Goal: Task Accomplishment & Management: Complete application form

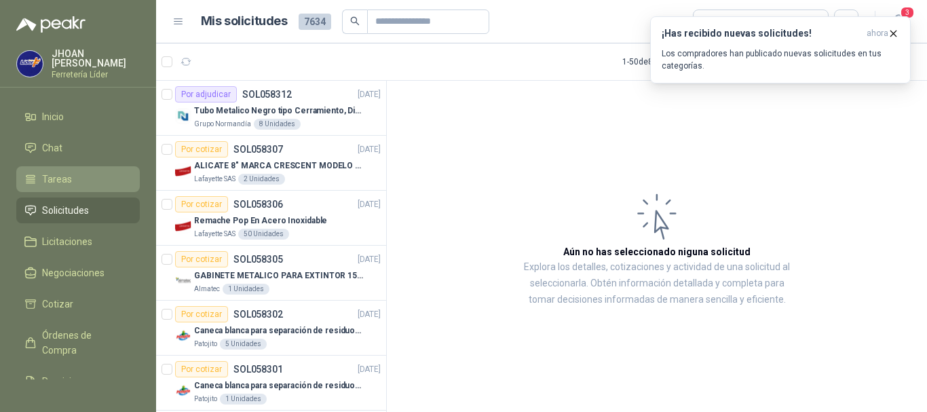
scroll to position [950, 0]
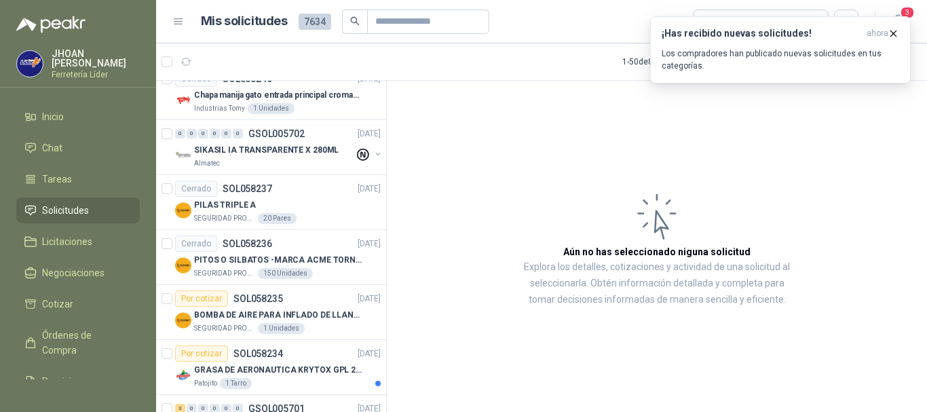
click at [64, 212] on span "Solicitudes" at bounding box center [65, 210] width 47 height 15
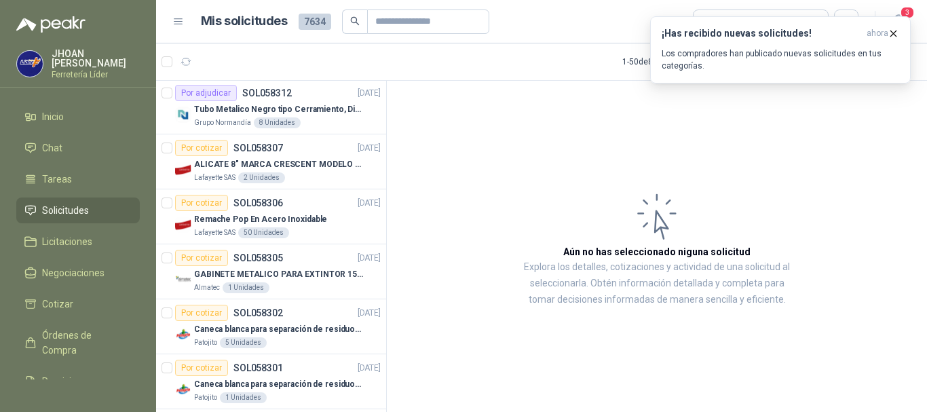
scroll to position [0, 0]
click at [334, 119] on div "Grupo Normandía 8 Unidades" at bounding box center [287, 124] width 187 height 11
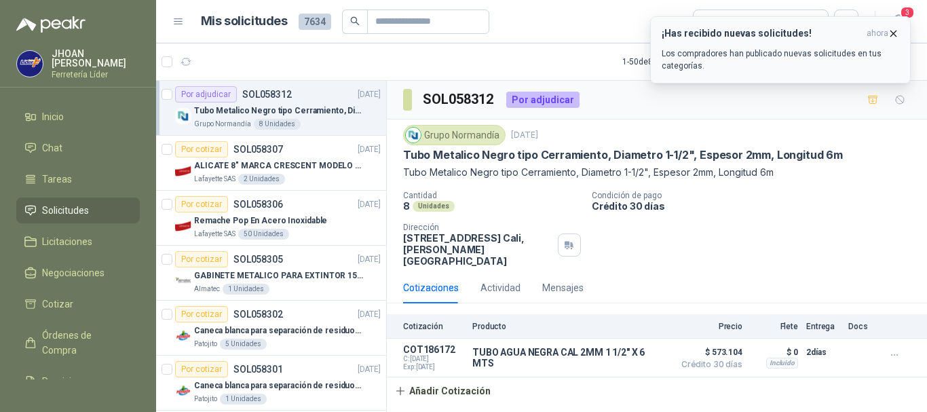
click at [764, 57] on p "Los compradores han publicado nuevas solicitudes en tus categorías." at bounding box center [779, 59] width 237 height 24
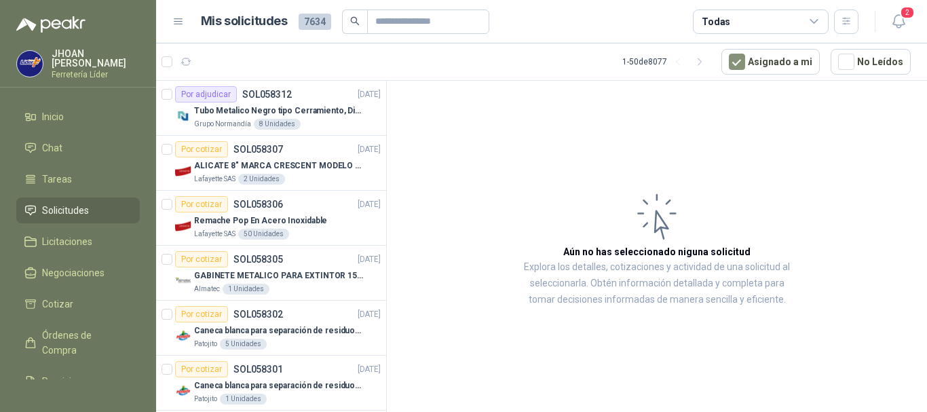
click at [66, 209] on span "Solicitudes" at bounding box center [65, 210] width 47 height 15
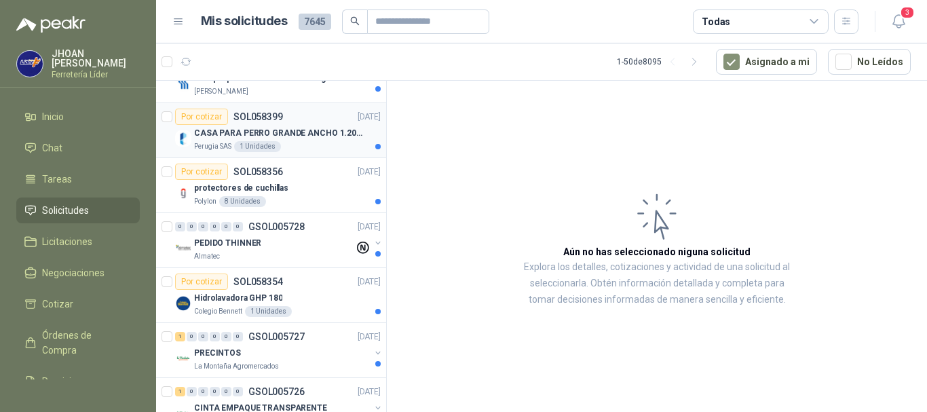
scroll to position [90, 0]
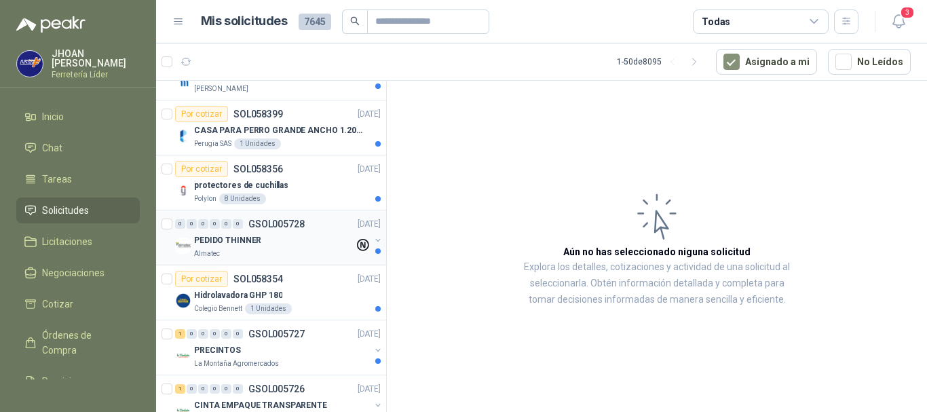
click at [280, 249] on div "Almatec" at bounding box center [274, 253] width 160 height 11
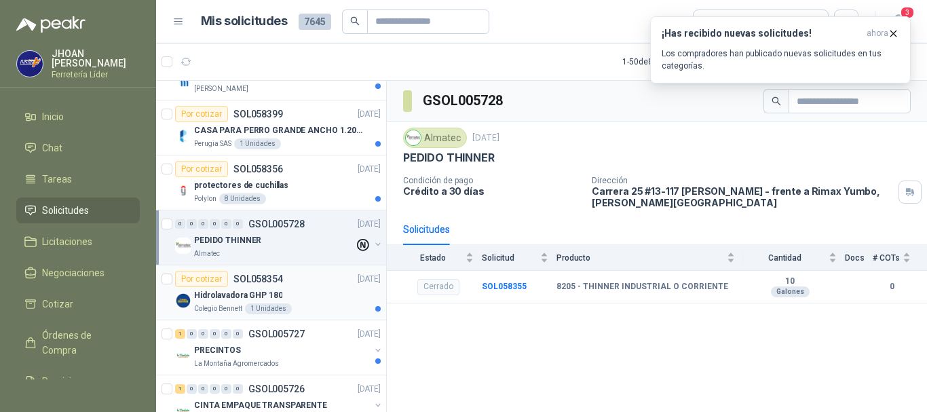
click at [216, 275] on div "Por cotizar" at bounding box center [201, 279] width 53 height 16
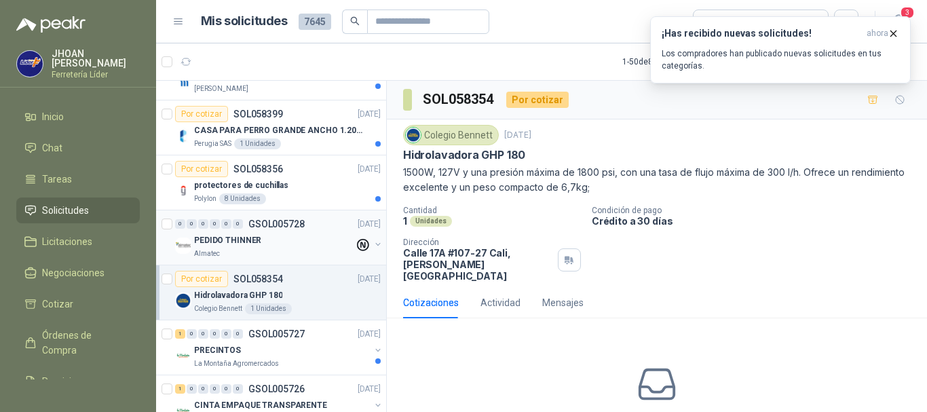
click at [212, 250] on p "Almatec" at bounding box center [207, 253] width 26 height 11
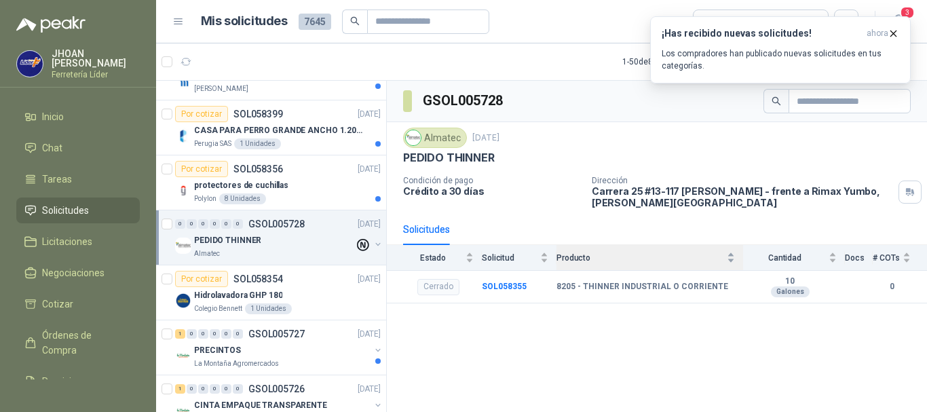
click at [735, 264] on div "Producto" at bounding box center [645, 257] width 178 height 14
drag, startPoint x: 869, startPoint y: 293, endPoint x: 889, endPoint y: 285, distance: 21.3
click at [870, 293] on td at bounding box center [858, 287] width 28 height 33
click at [889, 285] on b "0" at bounding box center [891, 286] width 38 height 13
click at [908, 258] on div "# COTs" at bounding box center [891, 257] width 38 height 14
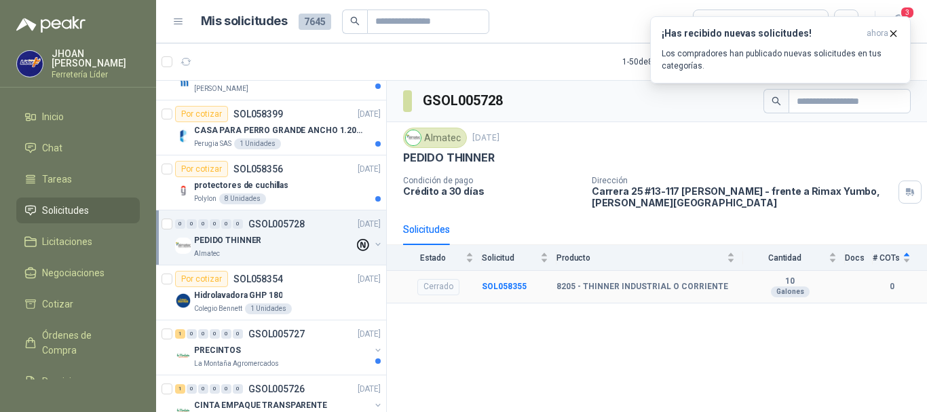
click at [526, 281] on td "SOL058355" at bounding box center [519, 287] width 75 height 33
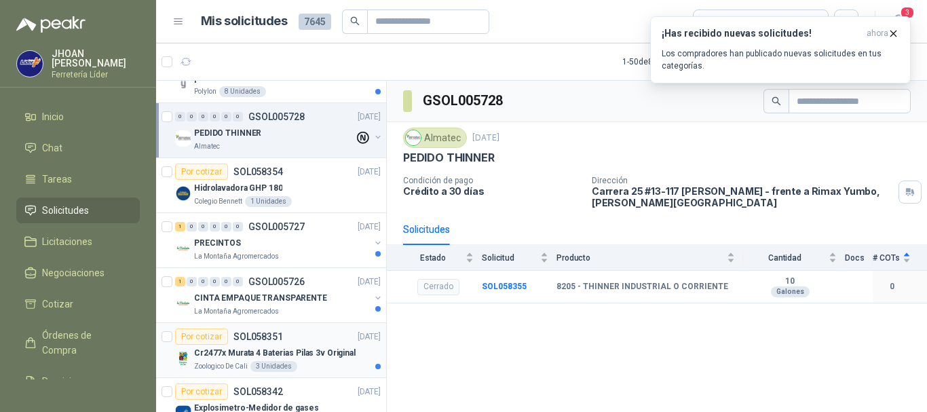
scroll to position [226, 0]
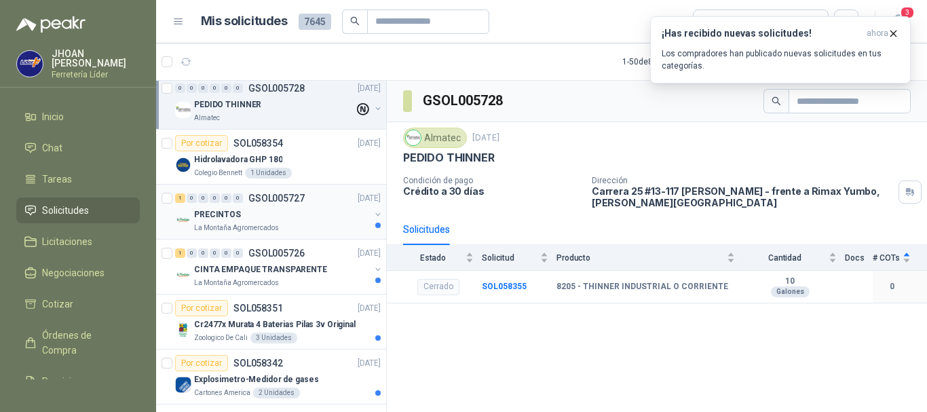
click at [222, 218] on p "PRECINTOS" at bounding box center [217, 214] width 47 height 13
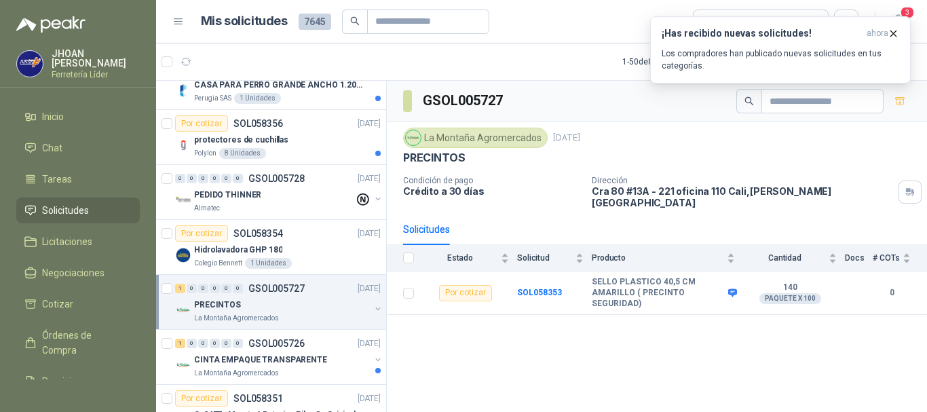
scroll to position [90, 0]
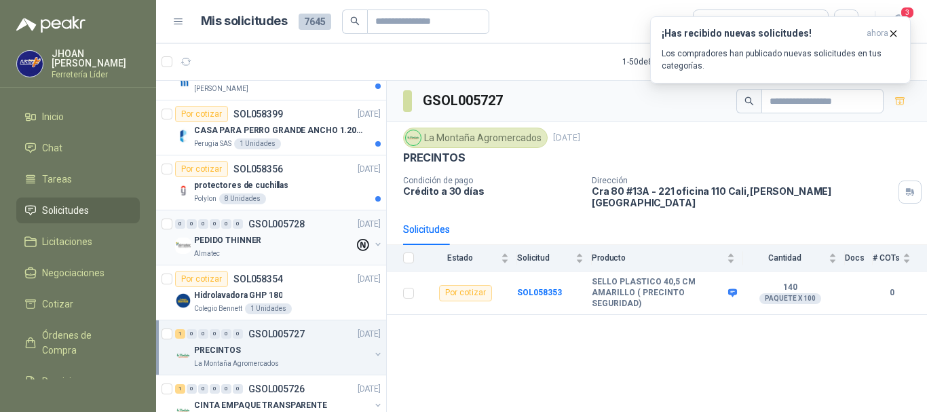
click at [214, 255] on p "Almatec" at bounding box center [207, 253] width 26 height 11
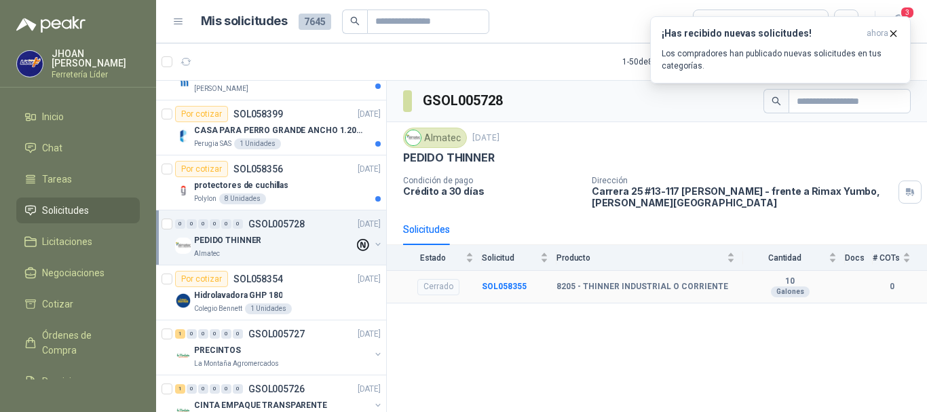
click at [436, 287] on div "Cerrado" at bounding box center [438, 287] width 42 height 16
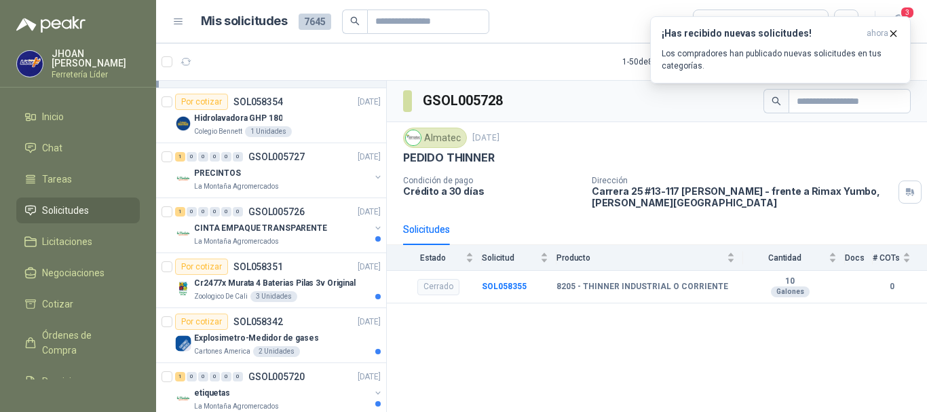
scroll to position [317, 0]
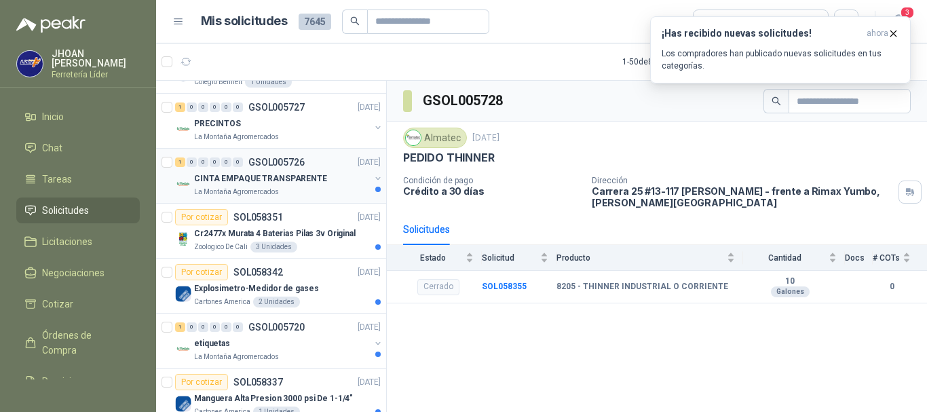
click at [298, 184] on p "CINTA EMPAQUE TRANSPARENTE" at bounding box center [260, 178] width 133 height 13
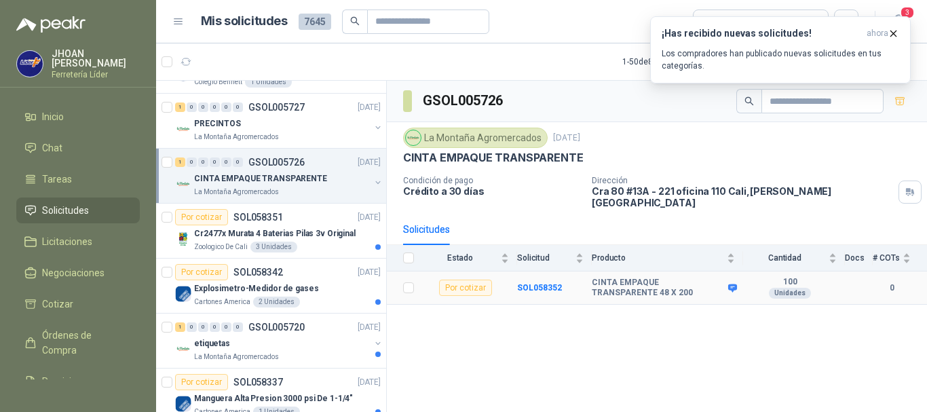
click at [466, 280] on div "Por cotizar" at bounding box center [465, 287] width 53 height 16
click at [468, 280] on div "Por cotizar" at bounding box center [465, 287] width 53 height 16
click at [194, 209] on div "Por cotizar" at bounding box center [201, 217] width 53 height 16
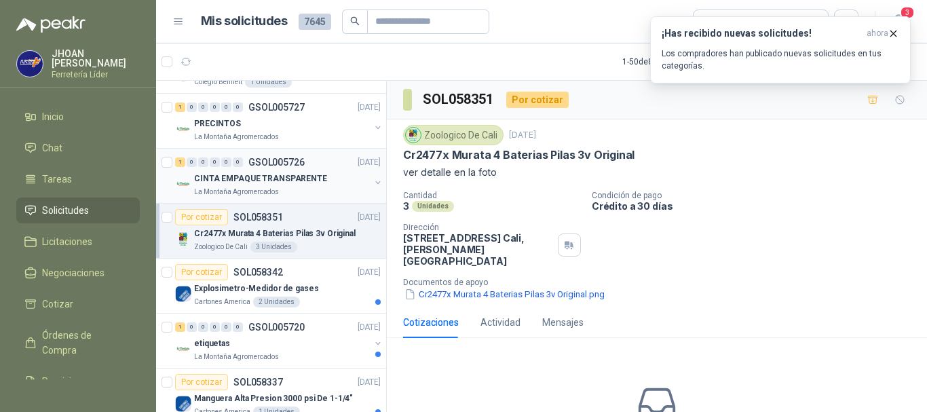
click at [283, 180] on p "CINTA EMPAQUE TRANSPARENTE" at bounding box center [260, 178] width 133 height 13
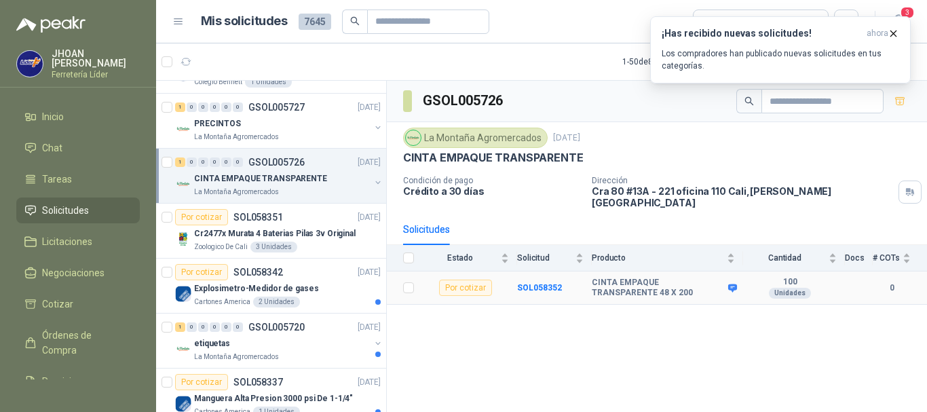
click at [465, 279] on div "Por cotizar" at bounding box center [465, 287] width 53 height 16
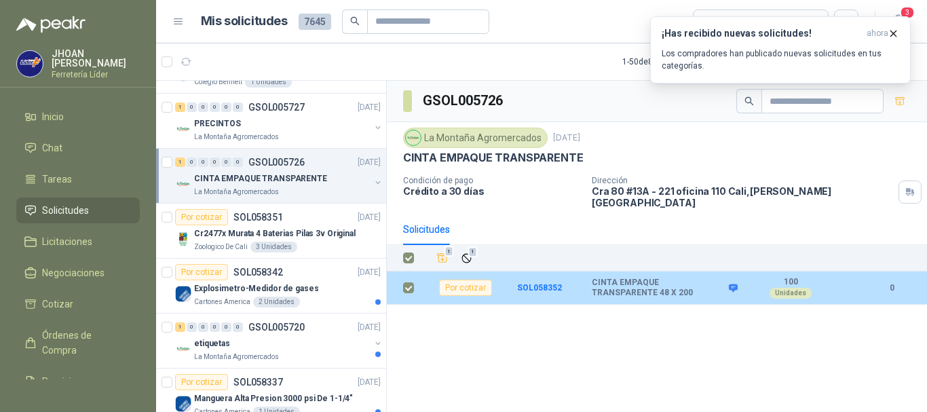
click at [478, 271] on td "Por cotizar" at bounding box center [469, 287] width 95 height 33
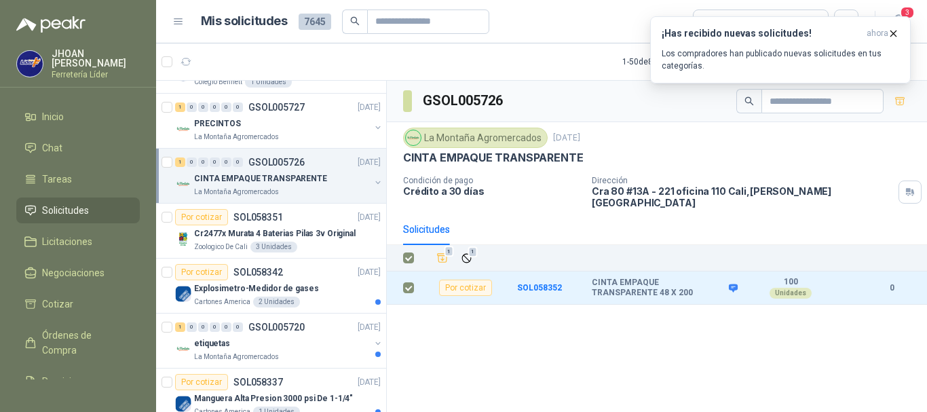
click at [541, 231] on div "Solicitudes" at bounding box center [656, 229] width 507 height 31
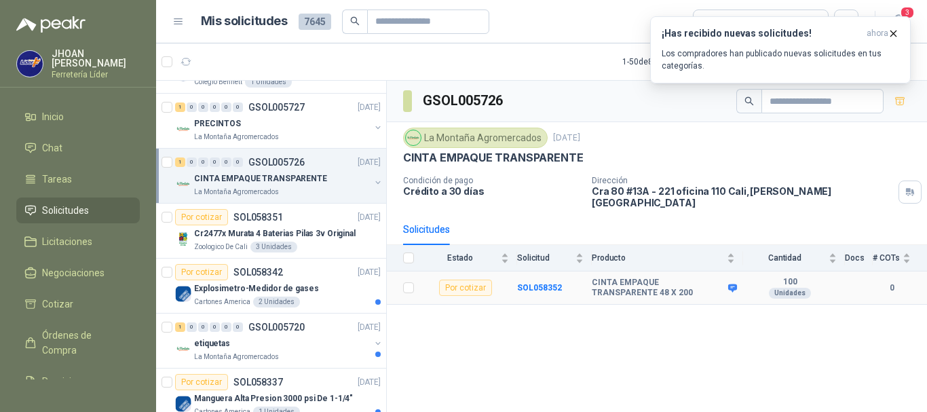
click at [465, 279] on div "Por cotizar" at bounding box center [465, 287] width 53 height 16
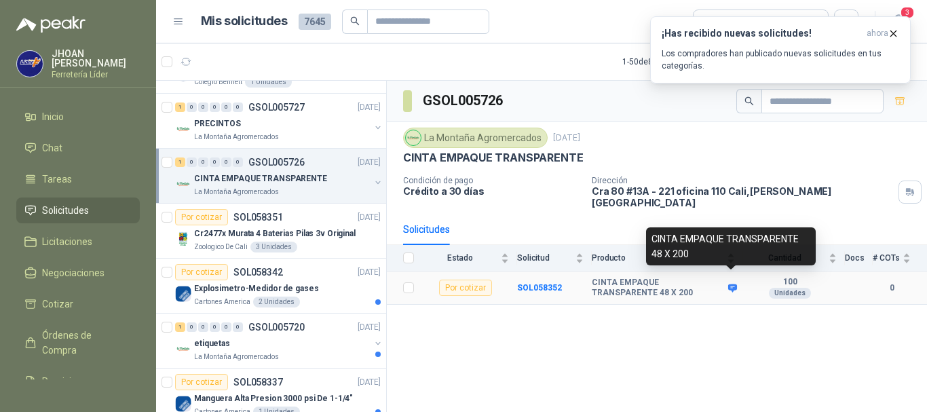
click at [732, 284] on icon at bounding box center [732, 288] width 9 height 8
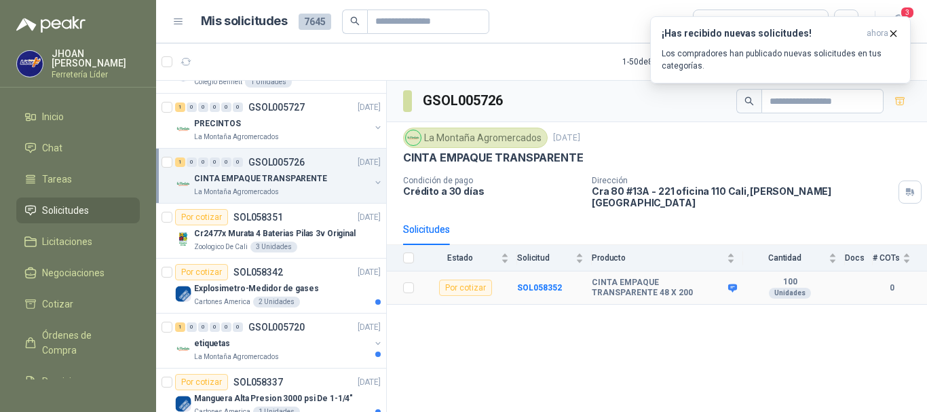
click at [798, 288] on div "Unidades" at bounding box center [790, 293] width 42 height 11
click at [464, 282] on div "Por cotizar" at bounding box center [465, 287] width 53 height 16
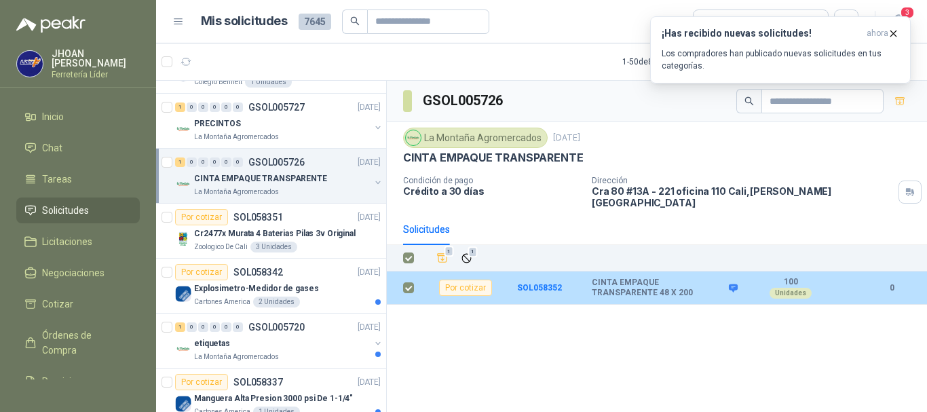
click at [414, 275] on td at bounding box center [404, 287] width 35 height 33
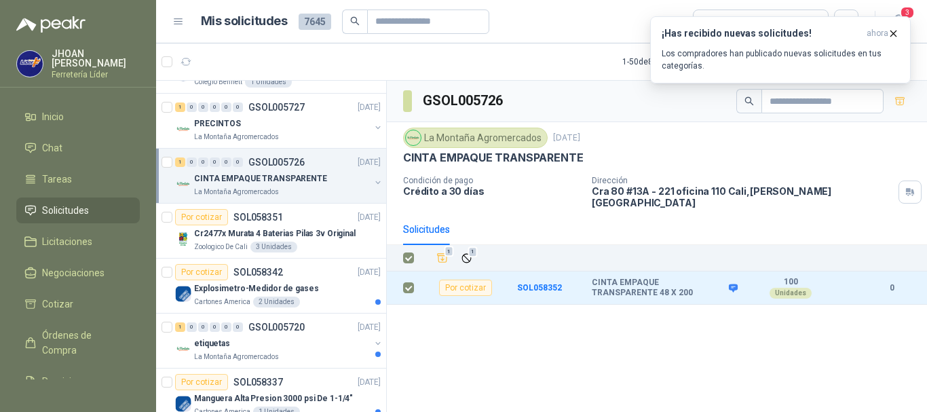
click at [607, 201] on div "La Montaña Agromercados 2 oct, 2025 CINTA EMPAQUE TRANSPARENTE Condición de pag…" at bounding box center [657, 168] width 540 height 92
click at [705, 155] on div "CINTA EMPAQUE TRANSPARENTE" at bounding box center [656, 158] width 507 height 14
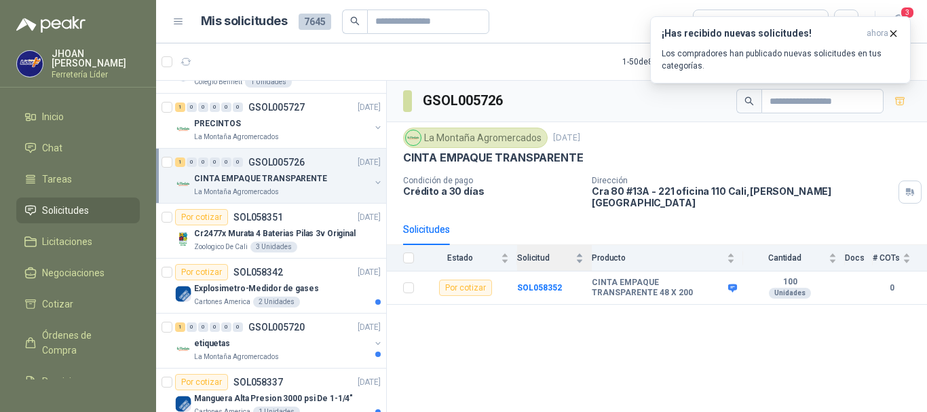
click at [547, 254] on div "Solicitud" at bounding box center [550, 258] width 66 height 14
click at [535, 283] on b "SOL058352" at bounding box center [539, 287] width 45 height 9
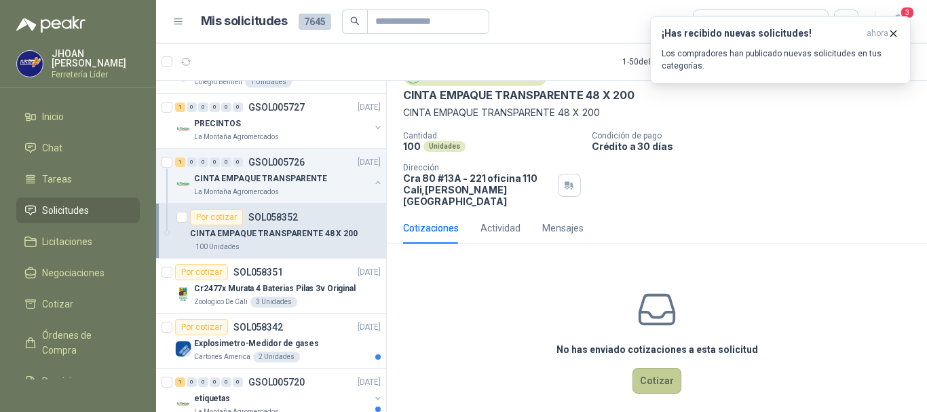
click at [656, 368] on button "Cotizar" at bounding box center [656, 381] width 49 height 26
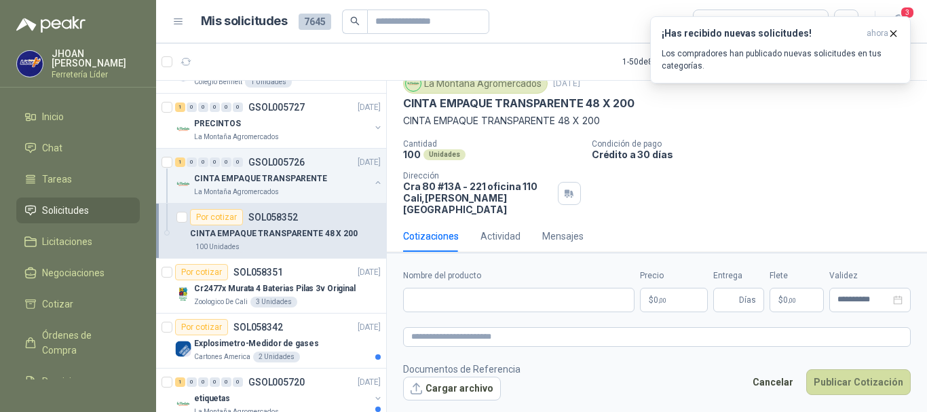
scroll to position [50, 0]
click at [486, 303] on input "Nombre del producto" at bounding box center [518, 300] width 231 height 24
click at [432, 305] on input "Nombre del producto" at bounding box center [518, 300] width 231 height 24
paste input "**********"
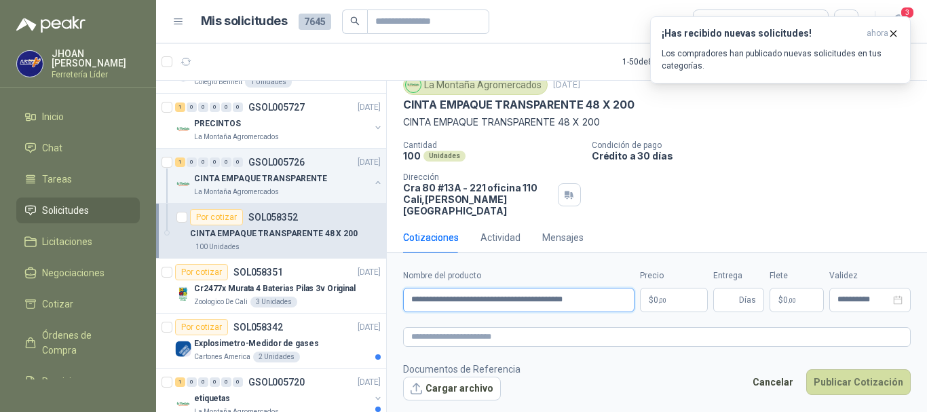
type input "**********"
click at [655, 303] on body "JHOAN ERAZO Ferretería Líder Inicio Chat Tareas Solicitudes Licitaciones Negoci…" at bounding box center [463, 206] width 927 height 412
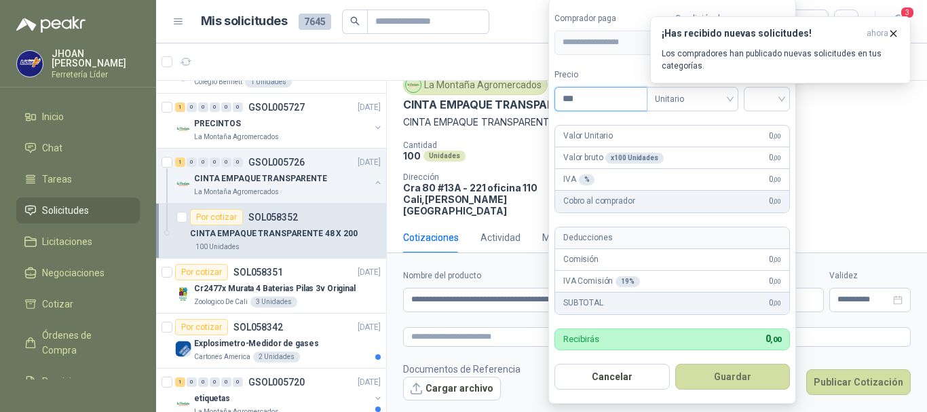
click at [587, 102] on input "***" at bounding box center [601, 98] width 92 height 23
type input "*******"
click at [675, 364] on button "Guardar" at bounding box center [732, 377] width 115 height 26
click at [754, 98] on input "search" at bounding box center [767, 97] width 30 height 20
click at [764, 128] on div "19%" at bounding box center [769, 126] width 25 height 15
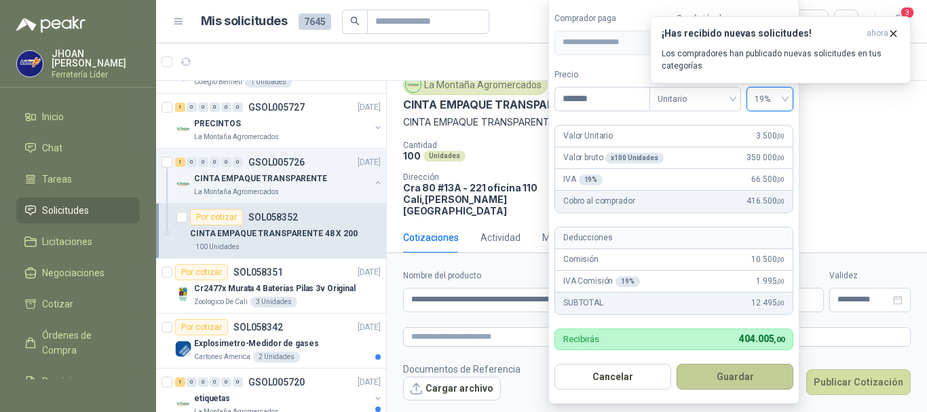
click at [750, 376] on button "Guardar" at bounding box center [734, 377] width 117 height 26
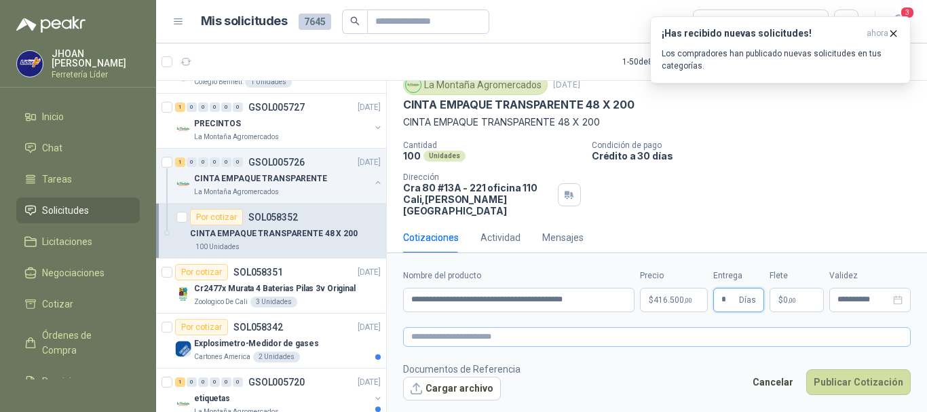
type input "*"
click at [459, 335] on textarea at bounding box center [656, 337] width 507 height 20
type textarea "*"
type textarea "**"
type textarea "***"
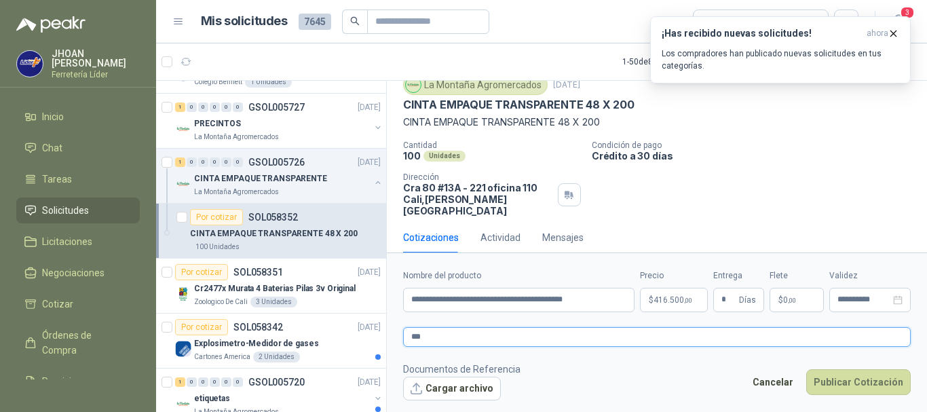
type textarea "****"
type textarea "*****"
type textarea "*******"
type textarea "********"
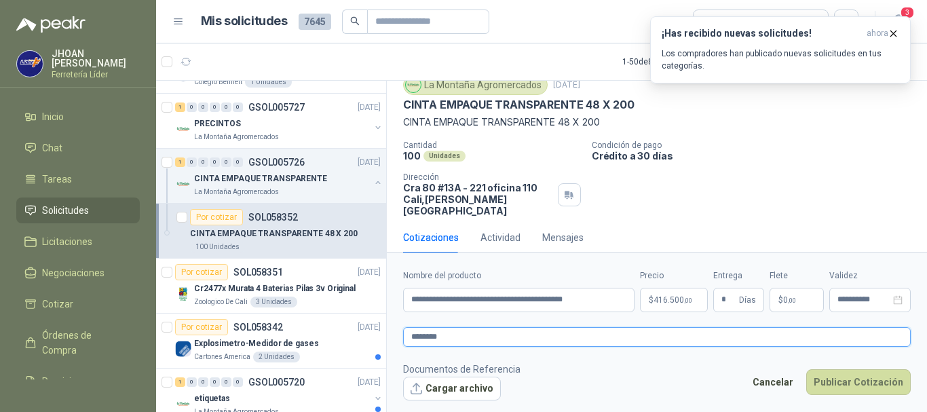
type textarea "*********"
type textarea "**********"
click at [855, 389] on button "Publicar Cotización" at bounding box center [858, 382] width 104 height 26
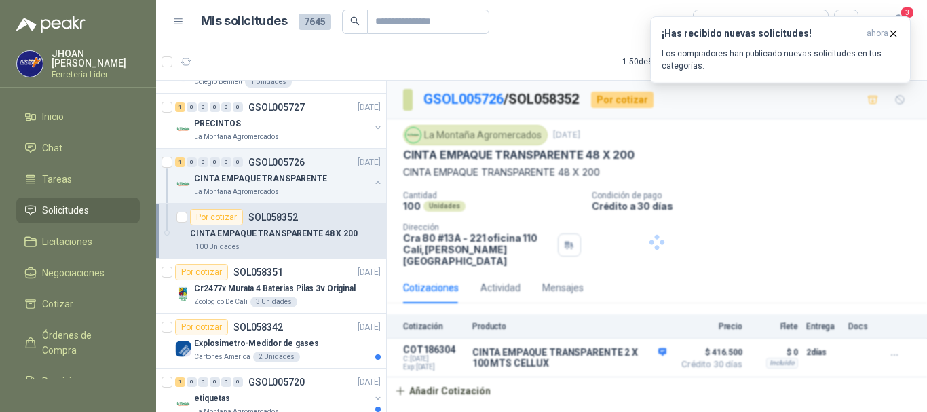
scroll to position [0, 0]
click at [257, 293] on p "Cr2477x Murata 4 Baterias Pilas 3v Original" at bounding box center [274, 288] width 161 height 13
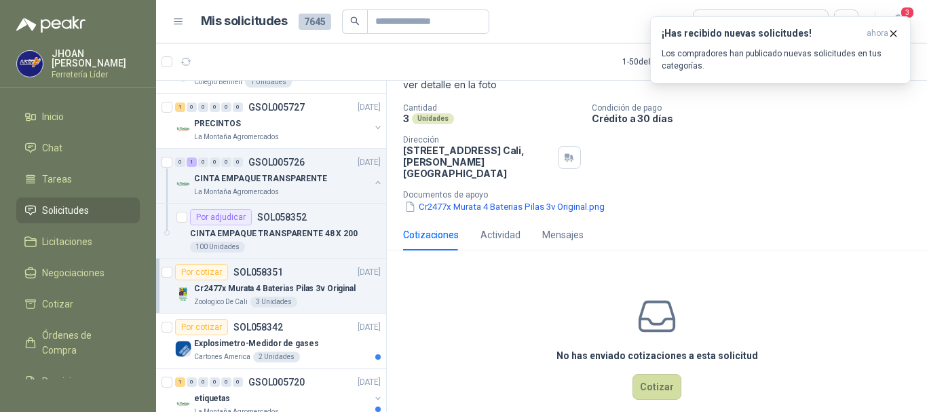
scroll to position [90, 0]
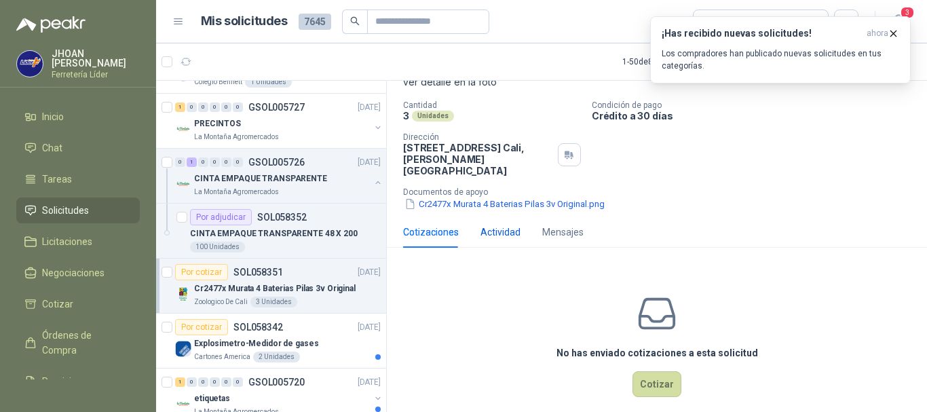
click at [487, 225] on div "Actividad" at bounding box center [500, 232] width 40 height 15
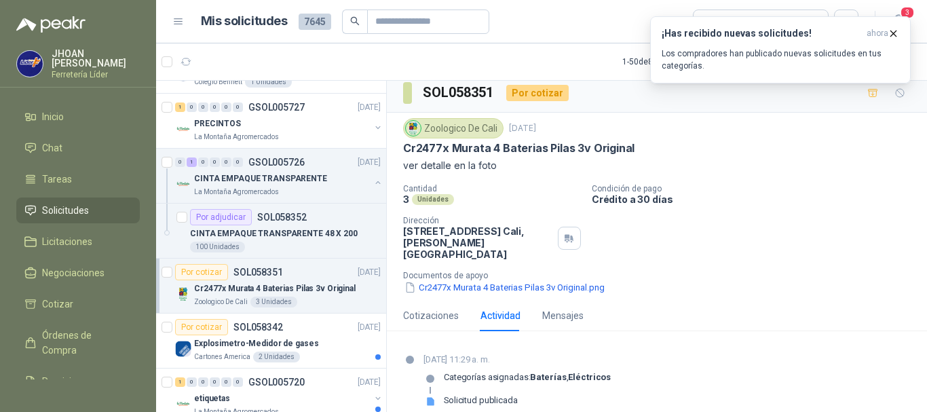
scroll to position [9, 0]
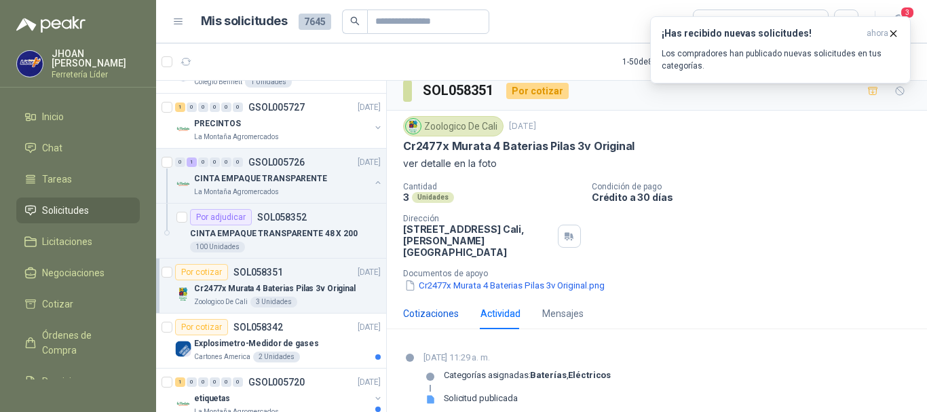
click at [432, 306] on div "Cotizaciones" at bounding box center [431, 313] width 56 height 15
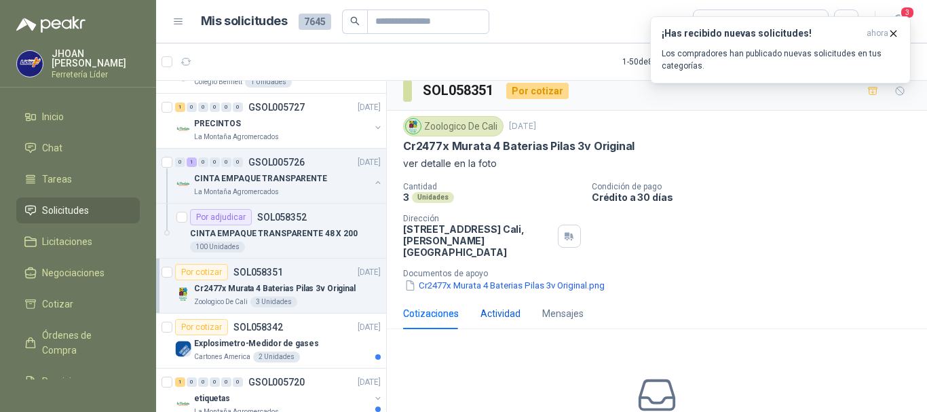
click at [511, 306] on div "Actividad" at bounding box center [500, 313] width 40 height 15
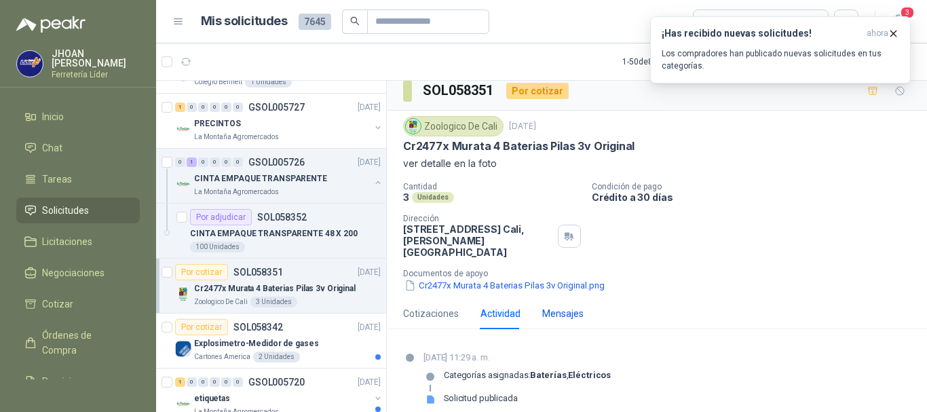
click at [578, 306] on div "Mensajes" at bounding box center [562, 313] width 41 height 15
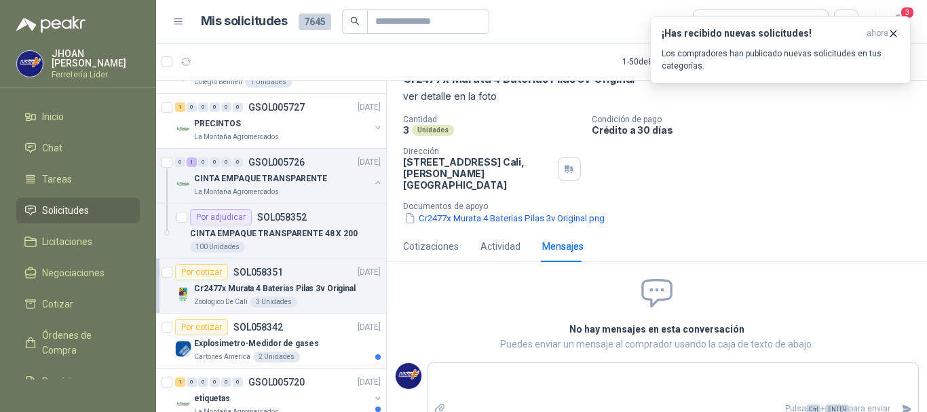
scroll to position [77, 0]
click at [287, 293] on p "Cr2477x Murata 4 Baterias Pilas 3v Original" at bounding box center [274, 288] width 161 height 13
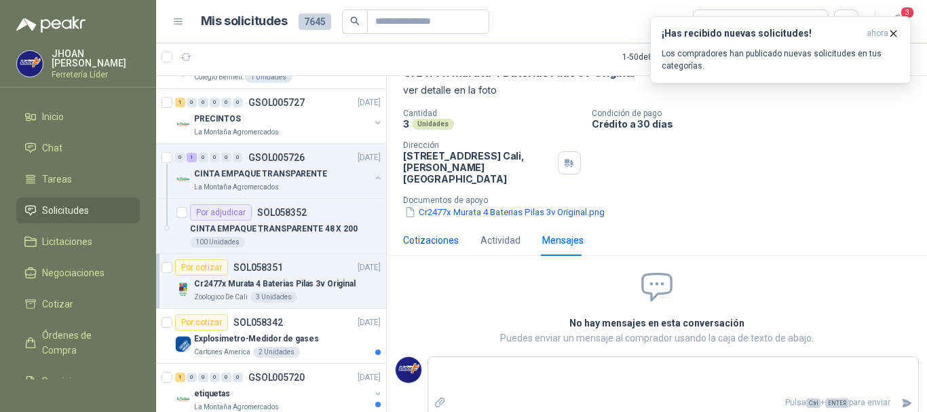
click at [429, 233] on div "Cotizaciones" at bounding box center [431, 240] width 56 height 15
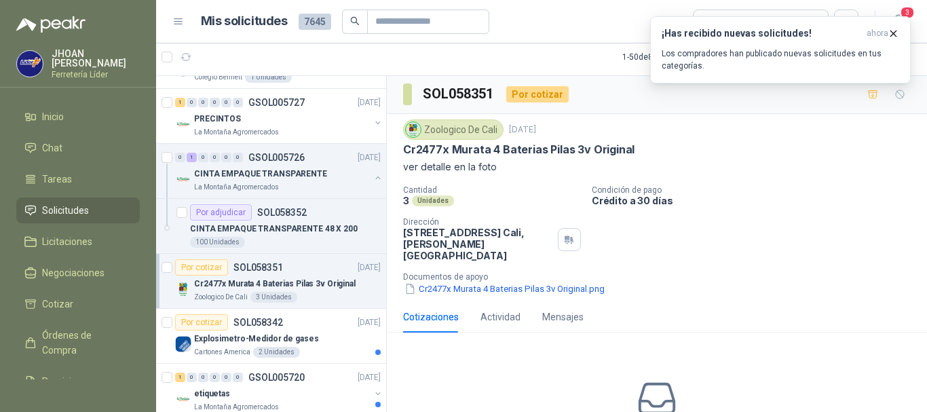
scroll to position [0, 0]
click at [212, 267] on div "Por cotizar" at bounding box center [201, 267] width 53 height 16
click at [499, 310] on div "Actividad" at bounding box center [500, 317] width 40 height 15
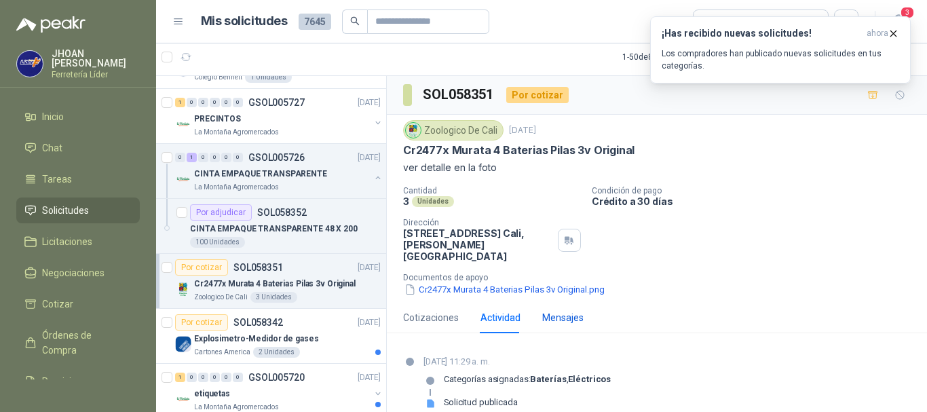
click at [579, 311] on div "Mensajes" at bounding box center [562, 317] width 41 height 15
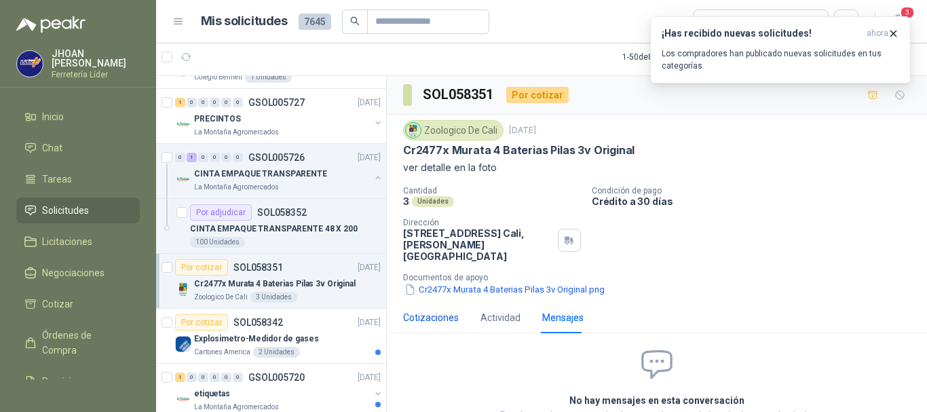
click at [433, 311] on div "Cotizaciones" at bounding box center [431, 317] width 56 height 15
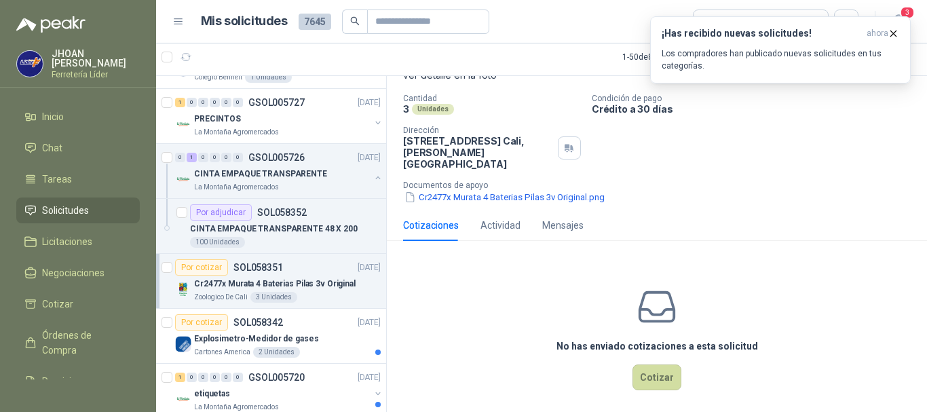
scroll to position [94, 0]
click at [655, 363] on button "Cotizar" at bounding box center [656, 376] width 49 height 26
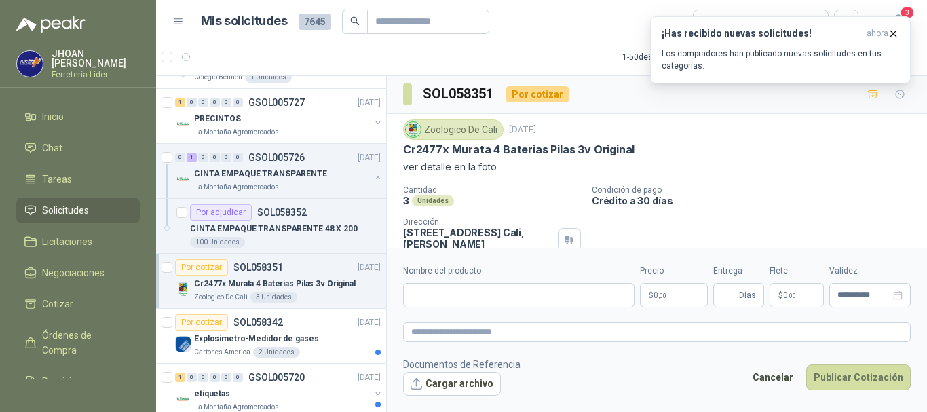
scroll to position [0, 0]
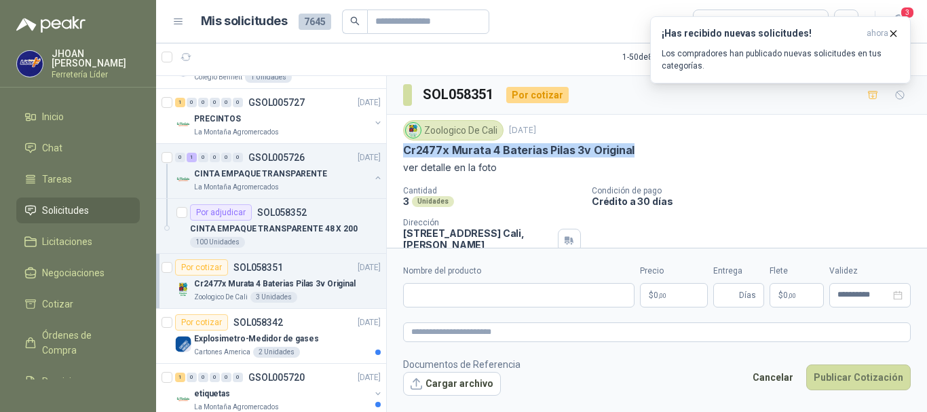
drag, startPoint x: 406, startPoint y: 147, endPoint x: 633, endPoint y: 149, distance: 226.6
click at [633, 149] on div "Cr2477x Murata 4 Baterias Pilas 3v Original" at bounding box center [656, 150] width 507 height 14
copy p "Cr2477x Murata 4 Baterias Pilas 3v Original"
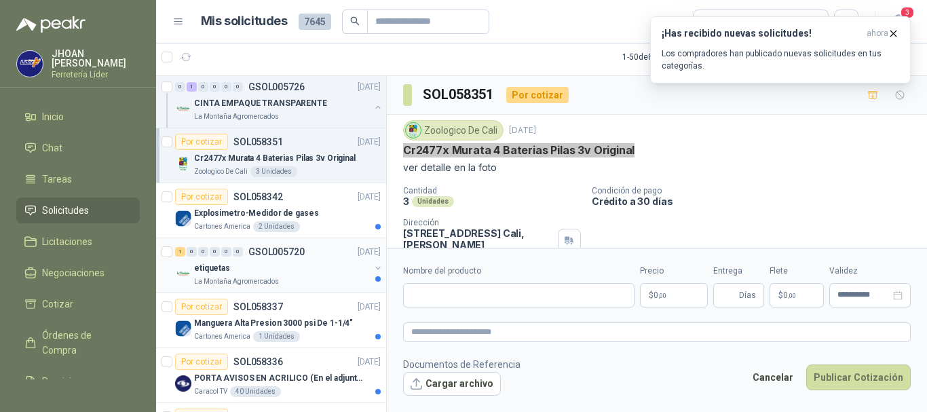
scroll to position [452, 0]
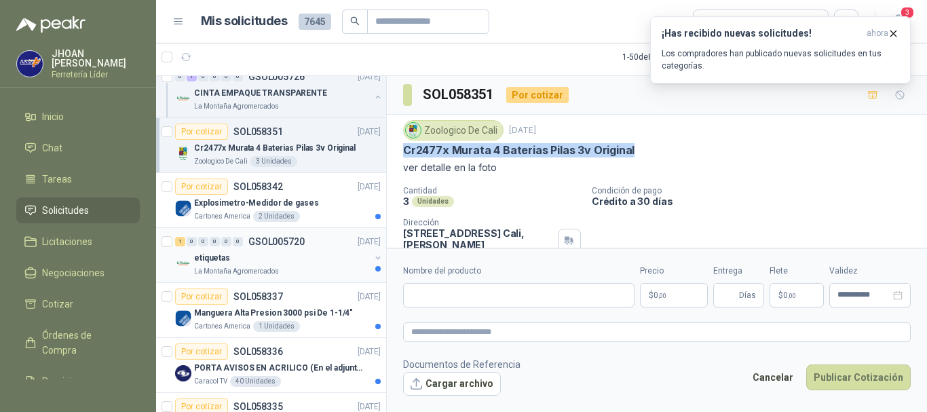
click at [275, 262] on div "etiquetas" at bounding box center [282, 258] width 176 height 16
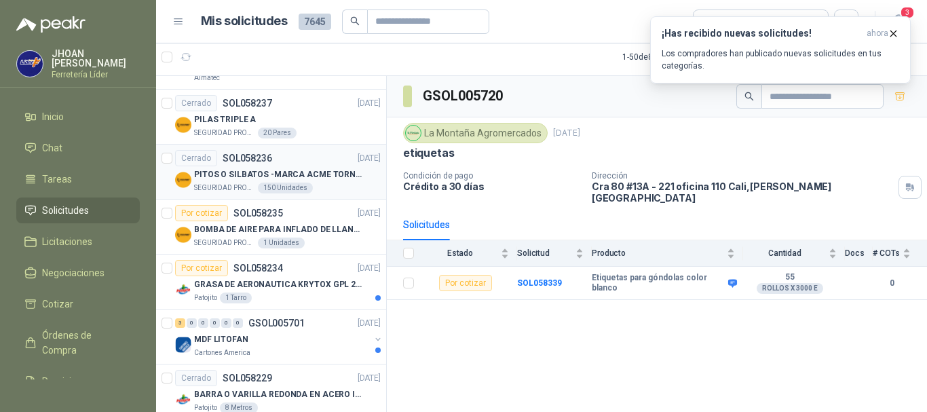
scroll to position [2080, 0]
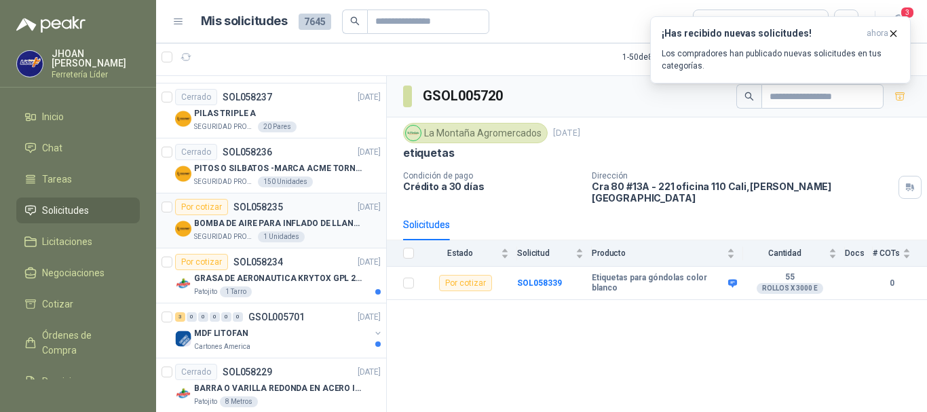
click at [195, 206] on div "Por cotizar" at bounding box center [201, 207] width 53 height 16
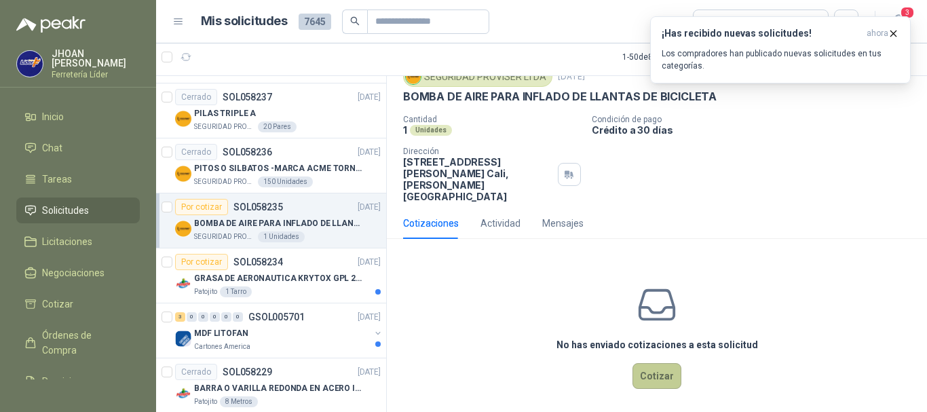
click at [655, 367] on button "Cotizar" at bounding box center [656, 376] width 49 height 26
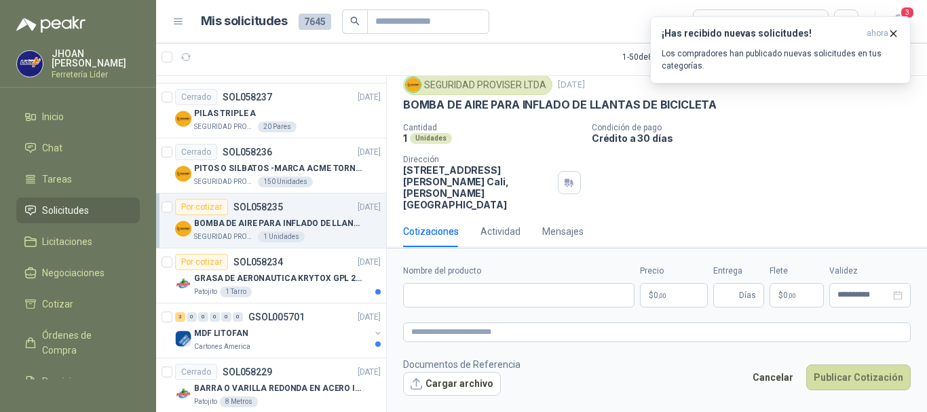
scroll to position [44, 0]
click at [450, 295] on input "Nombre del producto" at bounding box center [518, 295] width 231 height 24
click at [450, 294] on input "Nombre del producto" at bounding box center [518, 295] width 231 height 24
click at [439, 290] on input "Nombre del producto" at bounding box center [518, 295] width 231 height 24
type input "*"
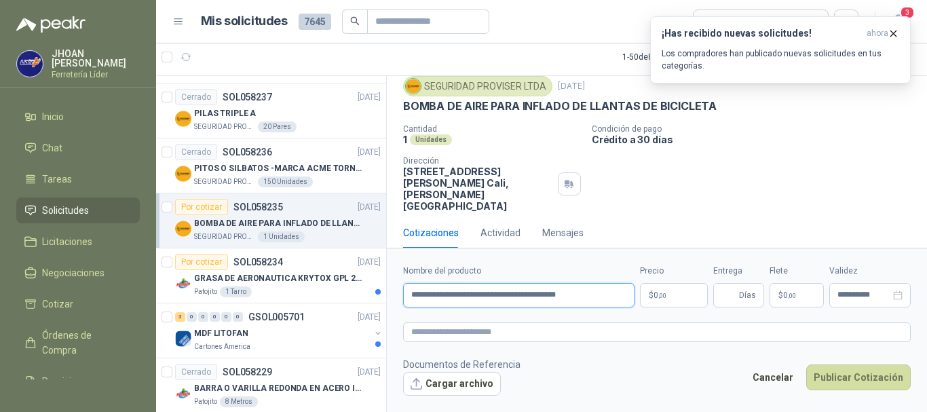
type input "**********"
click at [681, 304] on body "JHOAN ERAZO Ferretería Líder Inicio Chat Tareas Solicitudes Licitaciones Negoci…" at bounding box center [463, 206] width 927 height 412
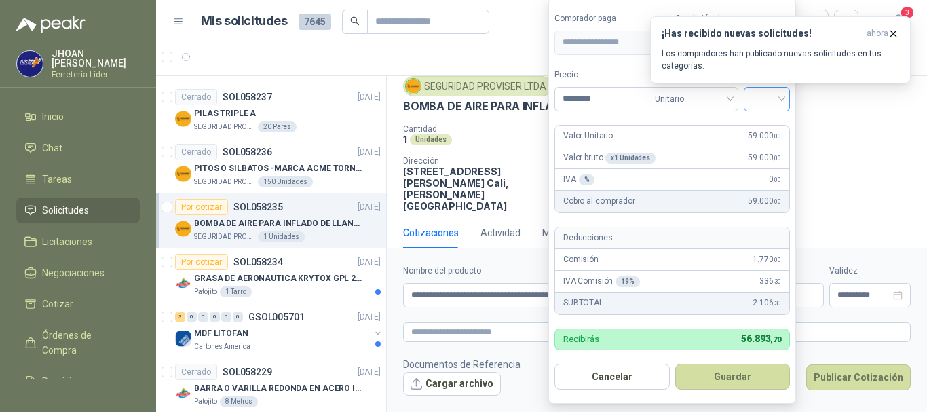
type input "********"
drag, startPoint x: 769, startPoint y: 96, endPoint x: 771, endPoint y: 106, distance: 10.9
click at [771, 96] on input "search" at bounding box center [767, 97] width 30 height 20
click at [764, 128] on div "19%" at bounding box center [769, 126] width 25 height 15
click at [737, 384] on button "Guardar" at bounding box center [734, 377] width 117 height 26
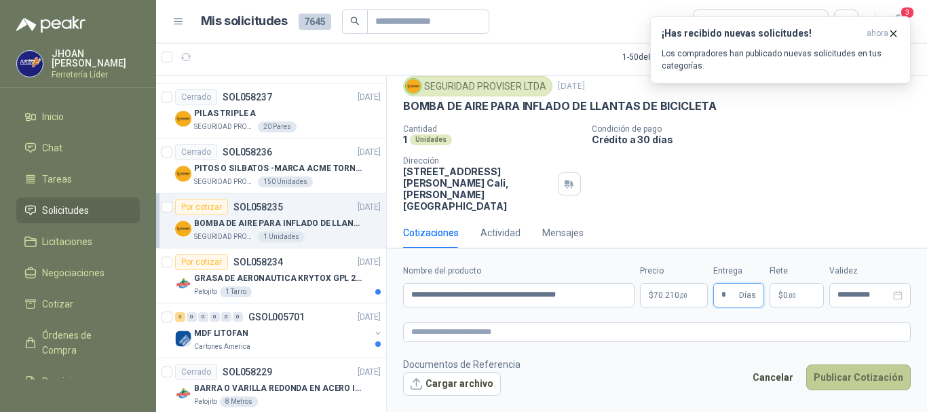
type input "*"
click at [849, 368] on button "Publicar Cotización" at bounding box center [858, 377] width 104 height 26
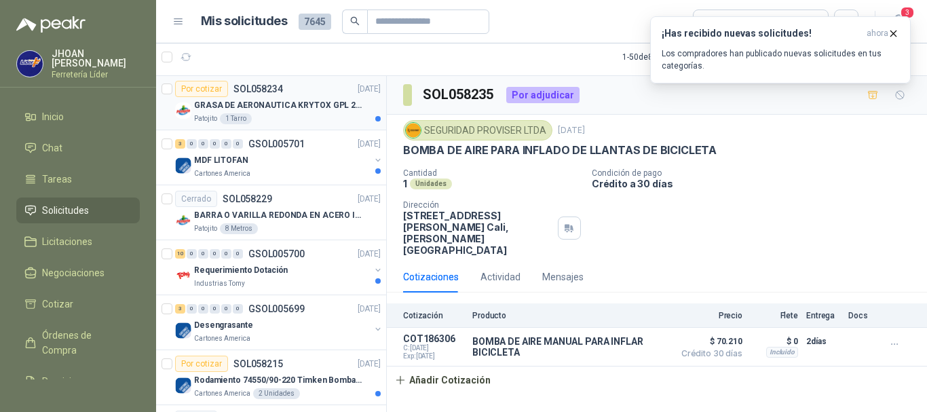
scroll to position [2261, 0]
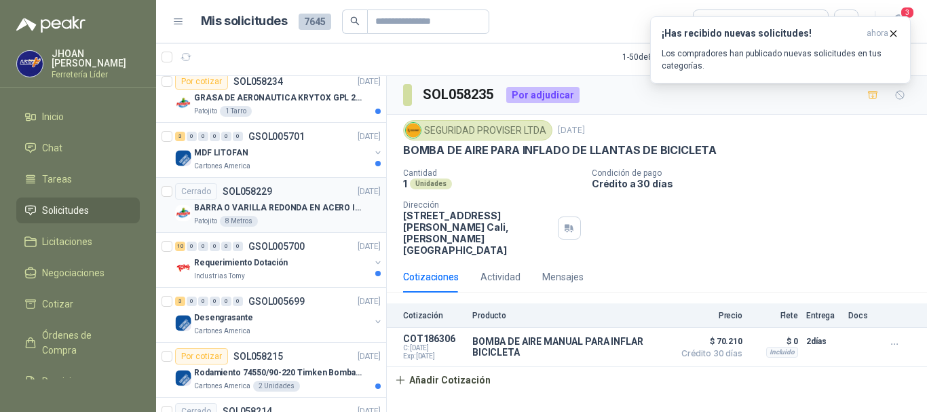
click at [284, 206] on p "BARRA O VARILLA REDONDA EN ACERO INOXIDABLE DE 2" O 50 MM" at bounding box center [278, 207] width 169 height 13
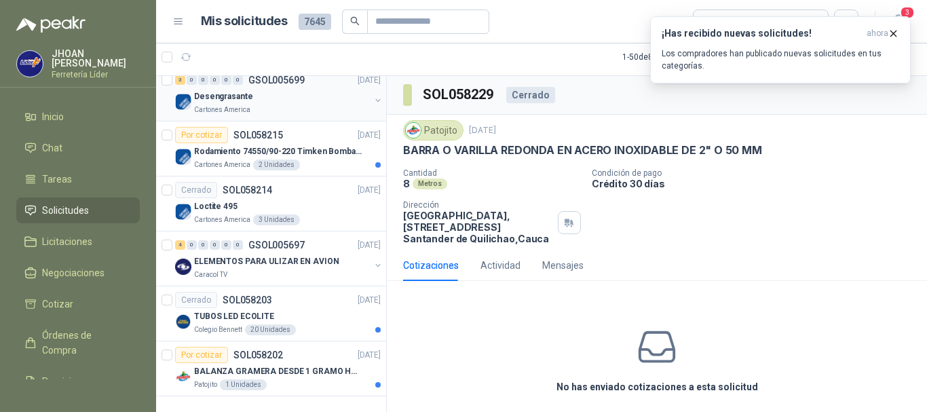
scroll to position [2496, 0]
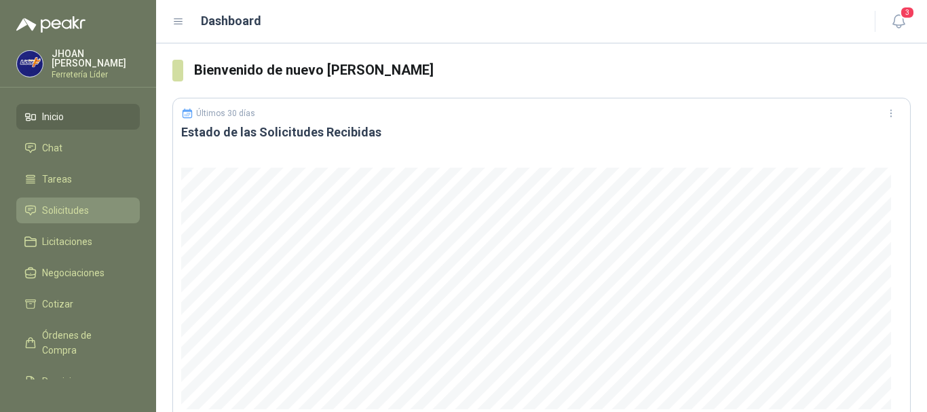
click at [80, 206] on span "Solicitudes" at bounding box center [65, 210] width 47 height 15
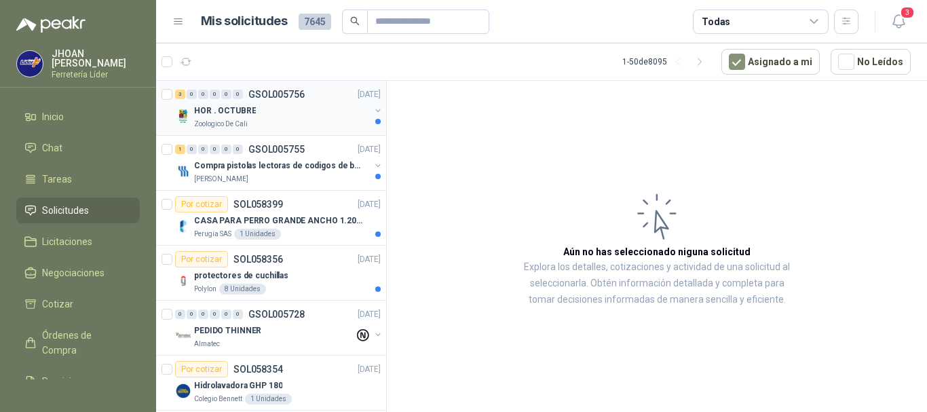
click at [244, 117] on p "HOR . OCTUBRE" at bounding box center [225, 110] width 62 height 13
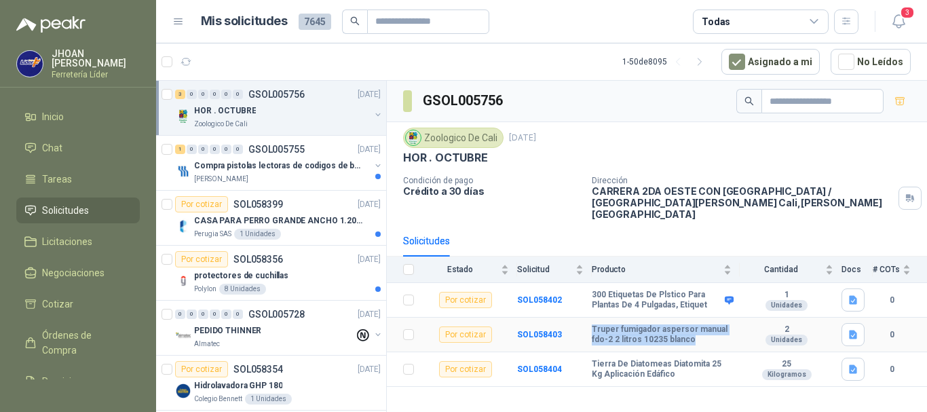
drag, startPoint x: 593, startPoint y: 315, endPoint x: 695, endPoint y: 324, distance: 102.8
click at [695, 324] on b "Truper fumigador aspersor manual fdo-2 2 litros 10235 blanco" at bounding box center [661, 334] width 140 height 21
copy b "Truper fumigador aspersor manual fdo-2 2 litros 10235 blanco"
click at [459, 326] on div "Por cotizar" at bounding box center [465, 334] width 53 height 16
click at [464, 326] on div "Por cotizar" at bounding box center [465, 334] width 53 height 16
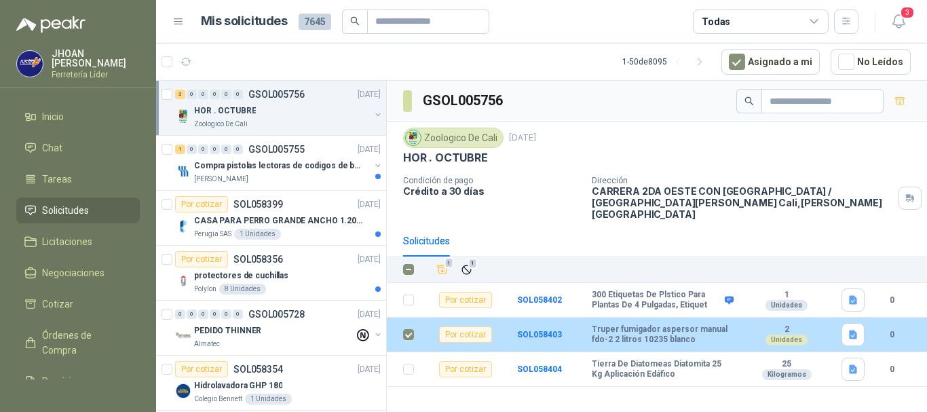
click at [478, 327] on div "Por cotizar" at bounding box center [465, 334] width 53 height 16
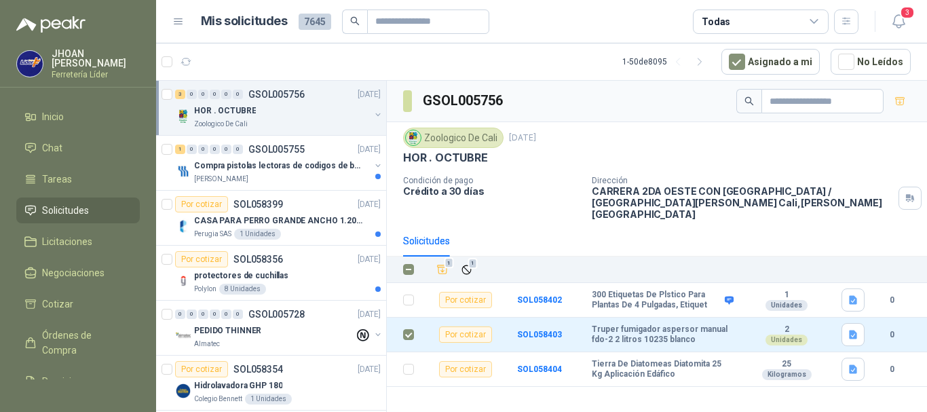
click at [511, 260] on div "1 1" at bounding box center [672, 269] width 478 height 19
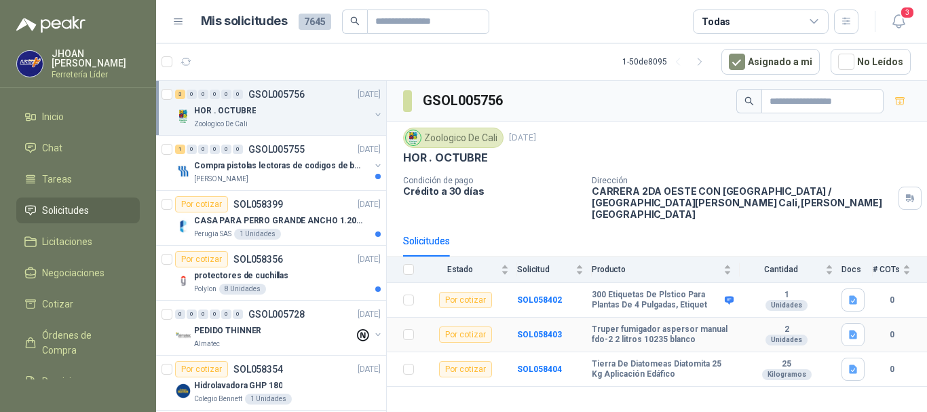
click at [464, 326] on div "Por cotizar" at bounding box center [465, 334] width 53 height 16
click at [503, 262] on div "Estado" at bounding box center [465, 269] width 87 height 14
drag, startPoint x: 562, startPoint y: 258, endPoint x: 572, endPoint y: 259, distance: 10.2
click at [563, 265] on span "Solicitud" at bounding box center [545, 269] width 56 height 9
click at [577, 262] on div "Solicitud" at bounding box center [550, 269] width 66 height 14
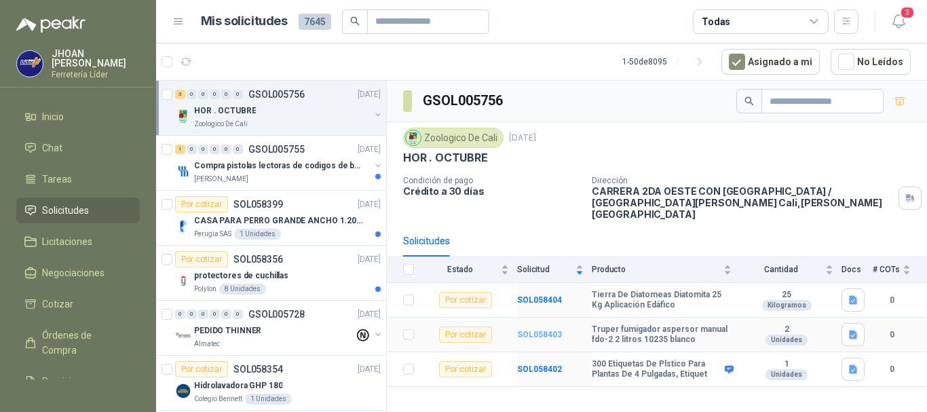
click at [537, 330] on b "SOL058403" at bounding box center [539, 334] width 45 height 9
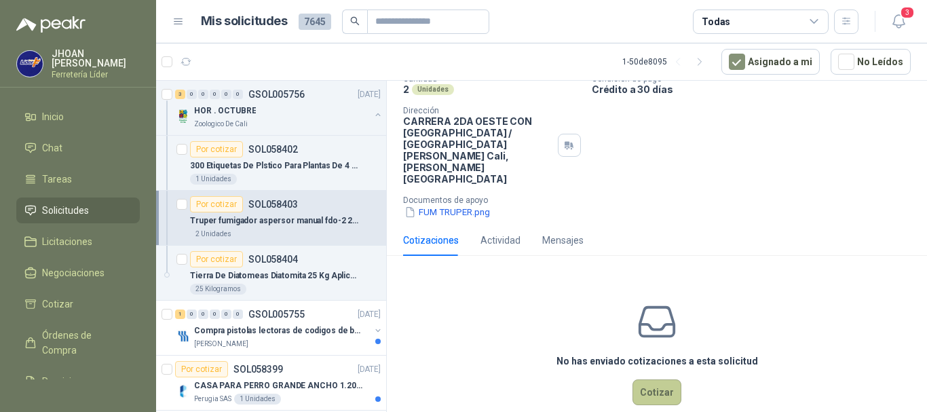
click at [648, 379] on button "Cotizar" at bounding box center [656, 392] width 49 height 26
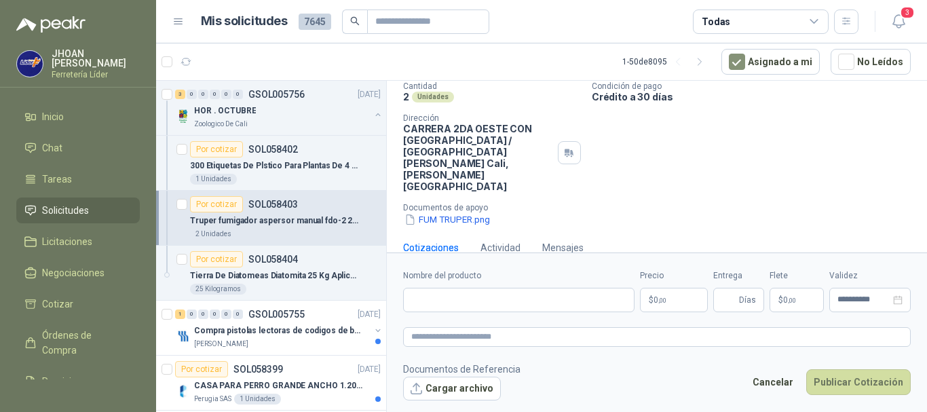
scroll to position [90, 0]
click at [429, 214] on button "FUM TRUPER.png" at bounding box center [447, 221] width 88 height 14
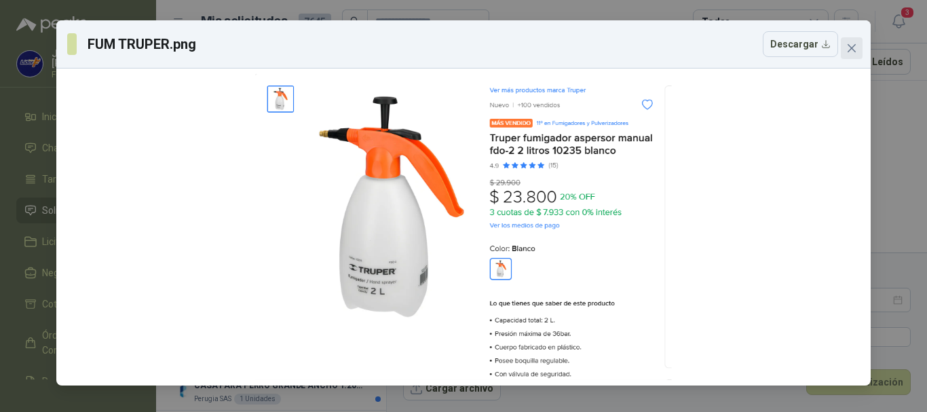
click at [845, 44] on span "Close" at bounding box center [851, 48] width 22 height 11
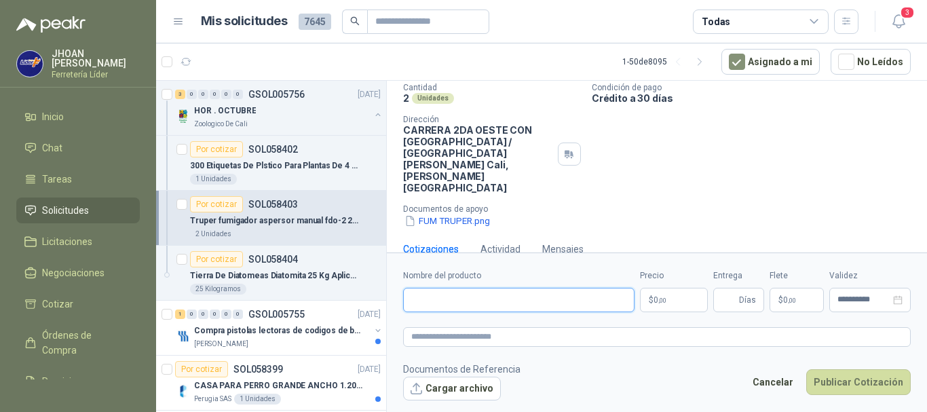
click at [438, 297] on input "Nombre del producto" at bounding box center [518, 300] width 231 height 24
type input "**********"
click at [663, 303] on body "JHOAN ERAZO Ferretería Líder Inicio Chat Tareas Solicitudes Licitaciones Negoci…" at bounding box center [463, 206] width 927 height 412
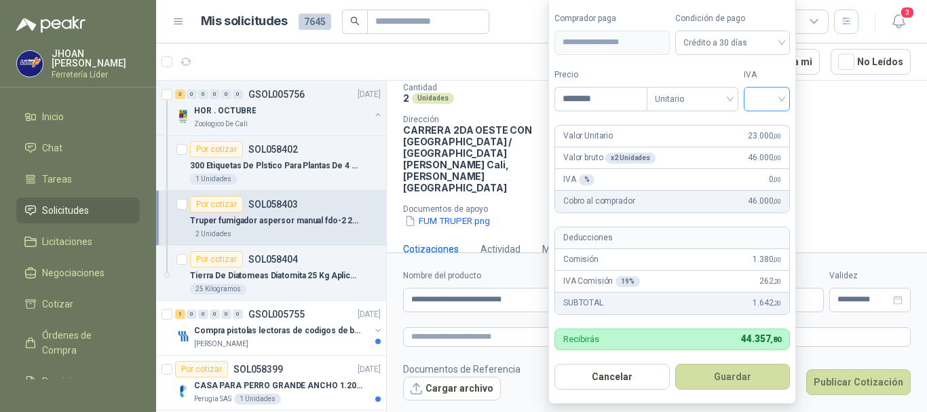
type input "********"
click at [765, 101] on input "search" at bounding box center [767, 97] width 30 height 20
click at [766, 122] on div "19%" at bounding box center [769, 126] width 25 height 15
click at [735, 384] on button "Guardar" at bounding box center [734, 377] width 117 height 26
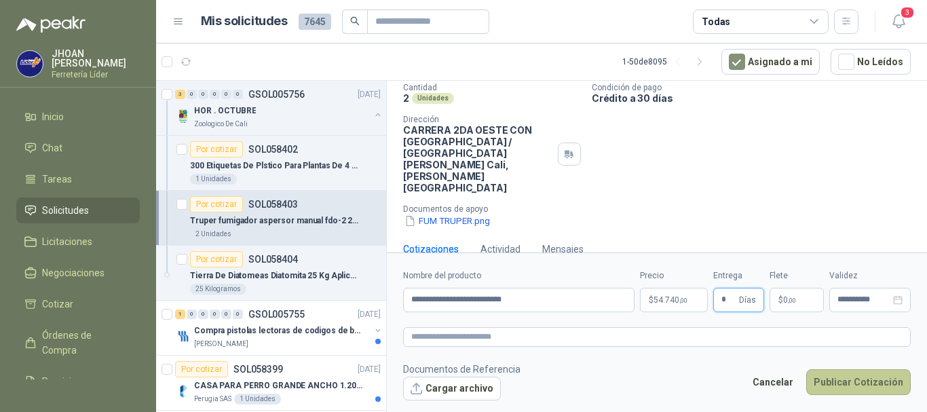
type input "*"
click at [856, 377] on button "Publicar Cotización" at bounding box center [858, 382] width 104 height 26
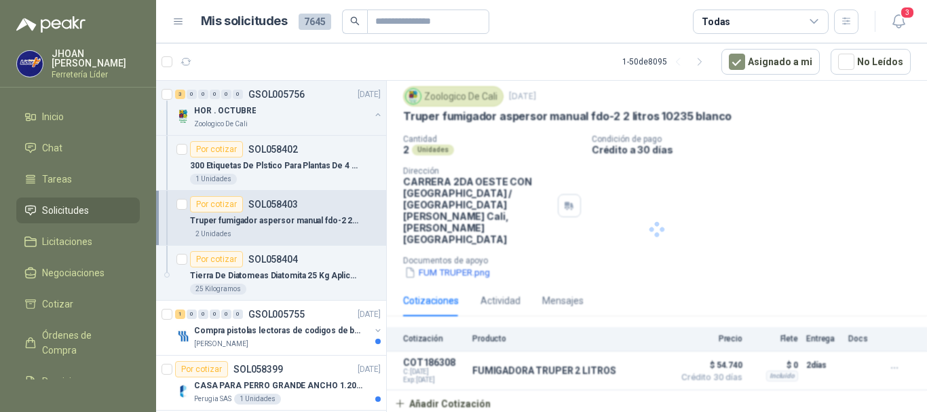
scroll to position [16, 0]
